Goal: Task Accomplishment & Management: Complete application form

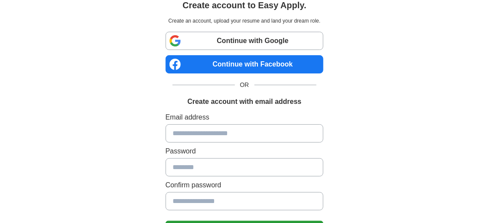
scroll to position [43, 0]
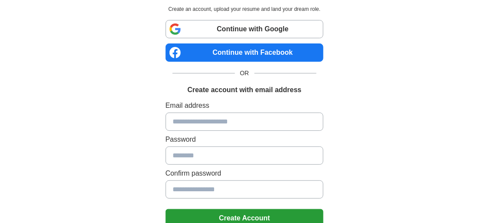
click at [213, 122] on input at bounding box center [245, 121] width 158 height 18
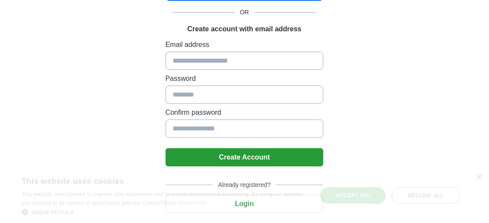
scroll to position [123, 0]
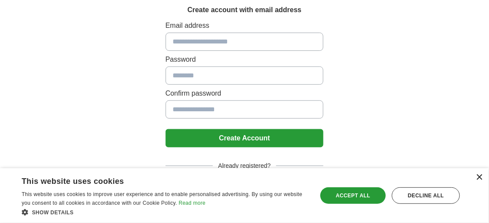
click at [477, 174] on div "×" at bounding box center [479, 177] width 7 height 7
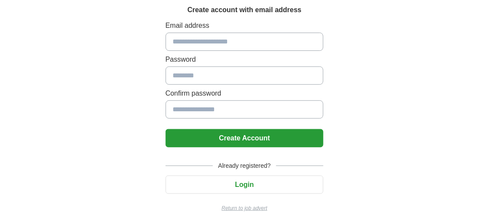
click at [245, 182] on button "Login" at bounding box center [245, 184] width 158 height 18
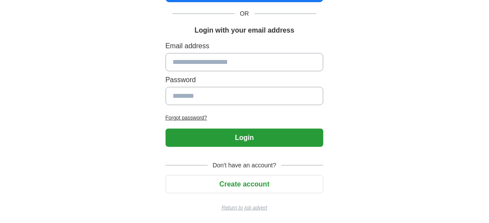
click at [206, 57] on input at bounding box center [245, 62] width 158 height 18
click at [112, 86] on div "Login to Easy Apply. Create an account, upload your resume and land your dream …" at bounding box center [245, 62] width 430 height 328
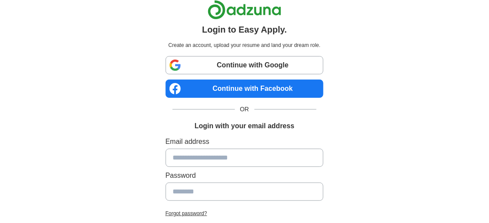
scroll to position [0, 0]
